Goal: Transaction & Acquisition: Purchase product/service

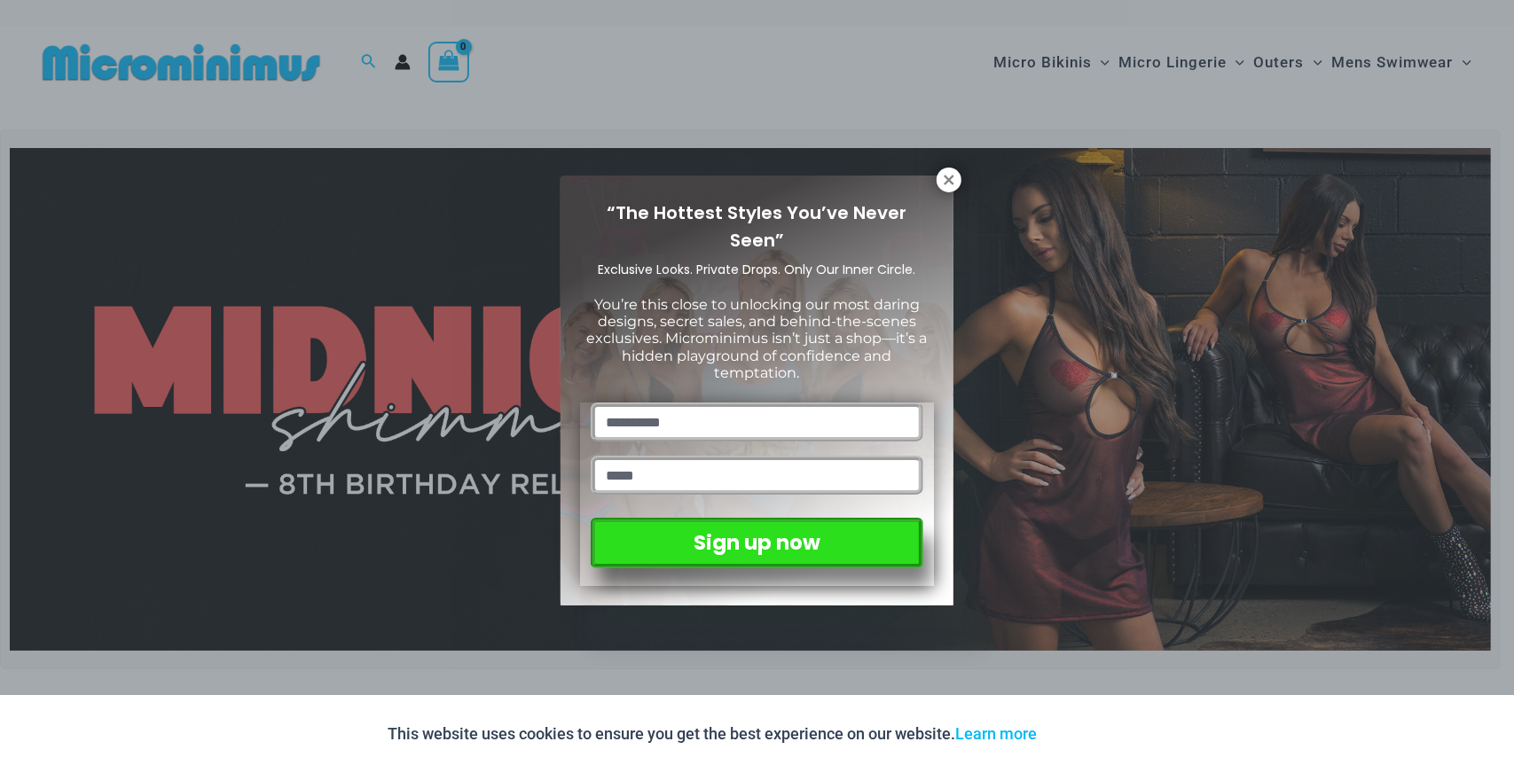
drag, startPoint x: 942, startPoint y: 185, endPoint x: 945, endPoint y: 175, distance: 11.0
click at [942, 185] on icon at bounding box center [949, 180] width 16 height 16
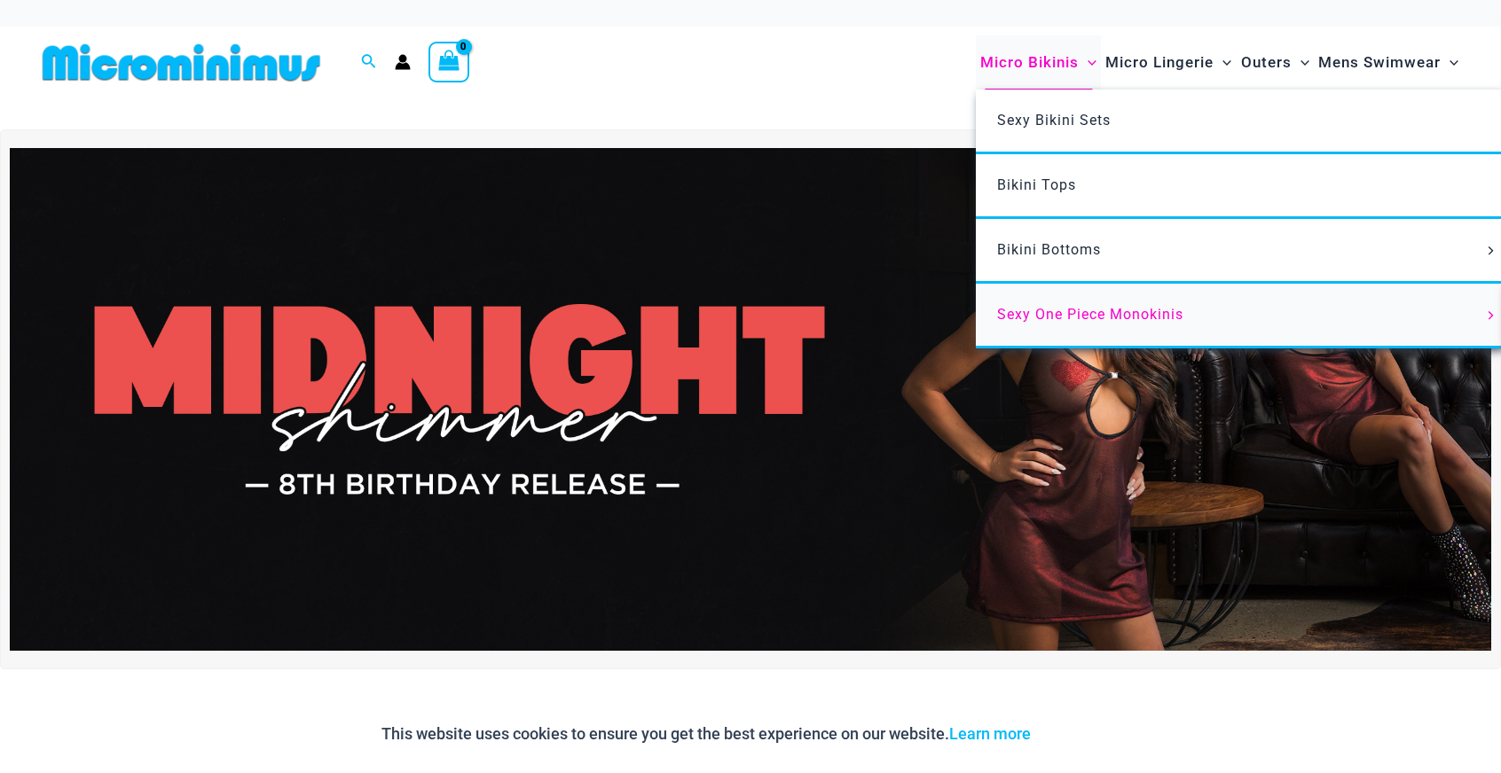
click at [1046, 317] on span "Sexy One Piece Monokinis" at bounding box center [1090, 314] width 186 height 17
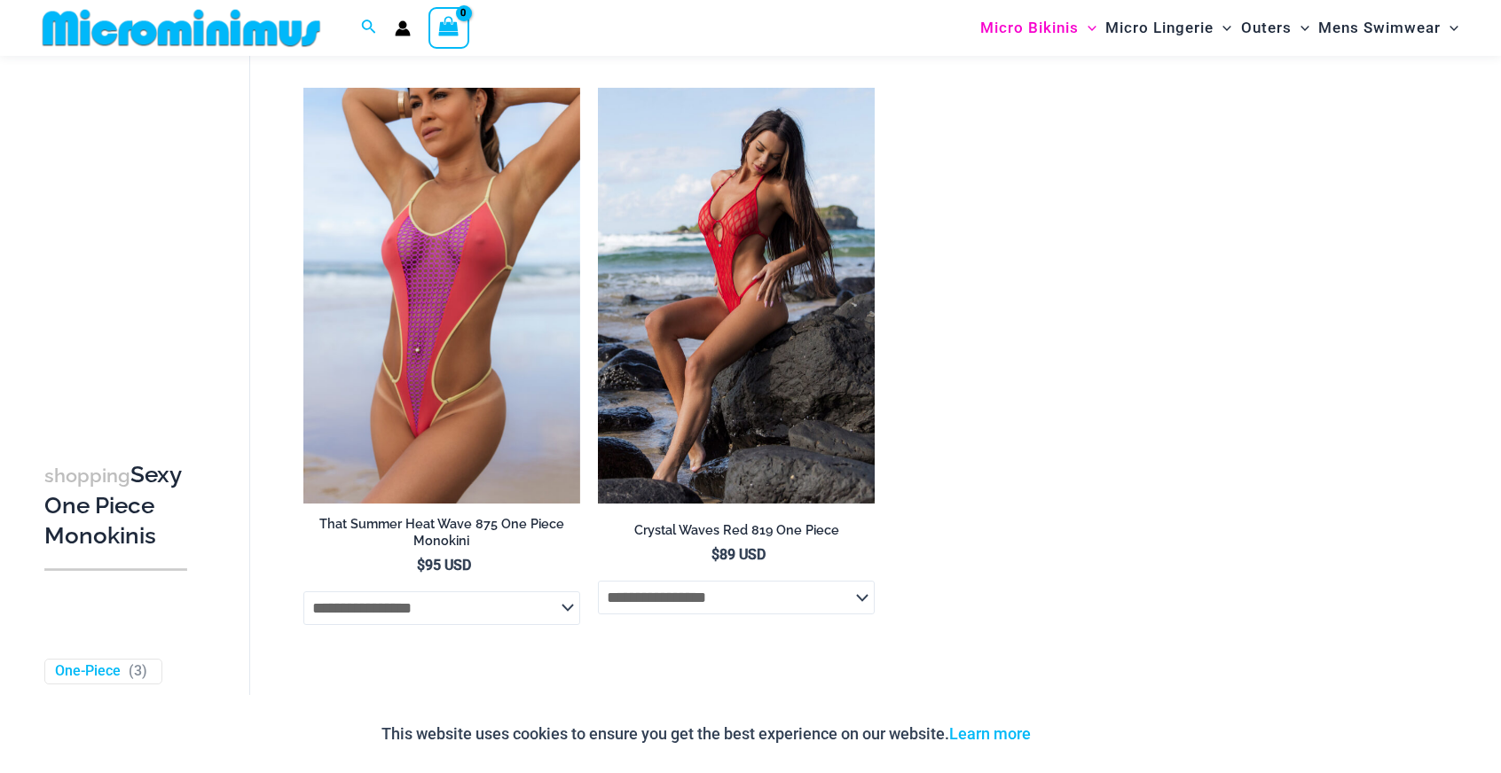
scroll to position [3089, 0]
